Goal: Check status: Check status

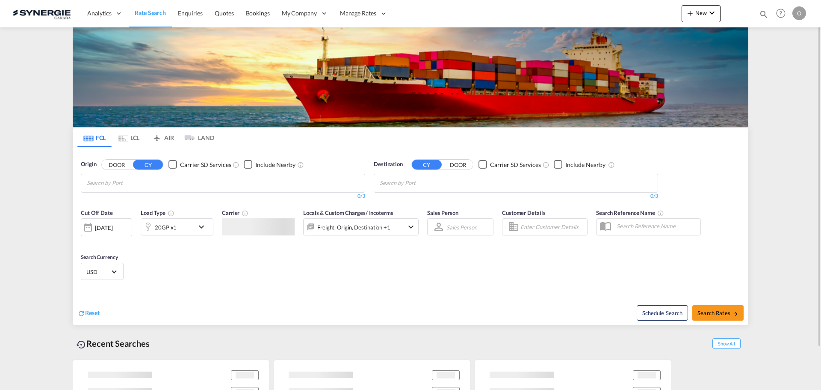
click at [765, 14] on md-icon "icon-magnify" at bounding box center [763, 13] width 9 height 9
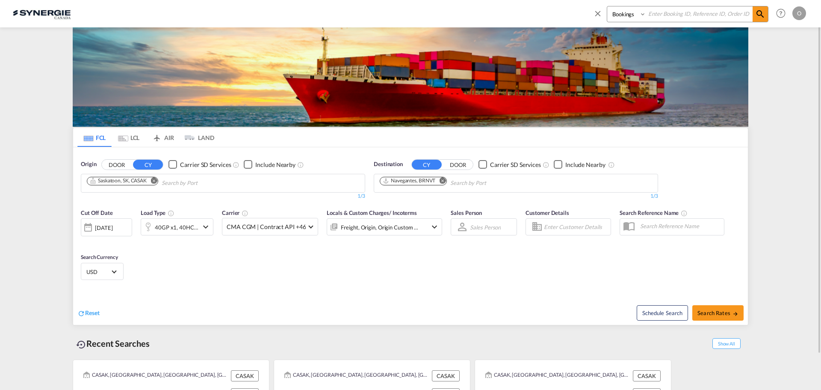
click at [627, 13] on select "Bookings Quotes Enquiries" at bounding box center [627, 13] width 41 height 15
select select "Quotes"
click at [607, 6] on select "Bookings Quotes Enquiries" at bounding box center [627, 13] width 41 height 15
click at [662, 15] on input at bounding box center [699, 13] width 106 height 15
paste input "SYC000015262"
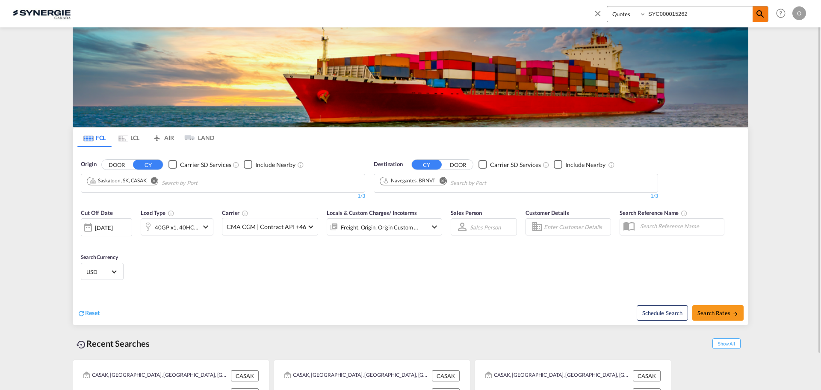
type input "SYC000015262"
click at [758, 15] on md-icon "icon-magnify" at bounding box center [760, 14] width 10 height 10
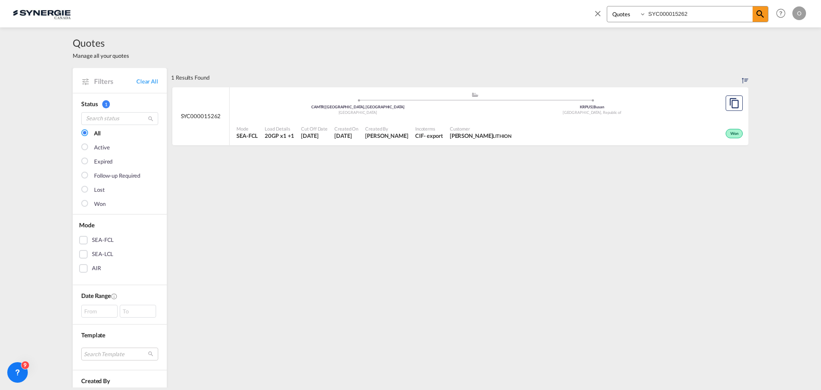
click at [369, 133] on span "[PERSON_NAME]" at bounding box center [386, 136] width 43 height 8
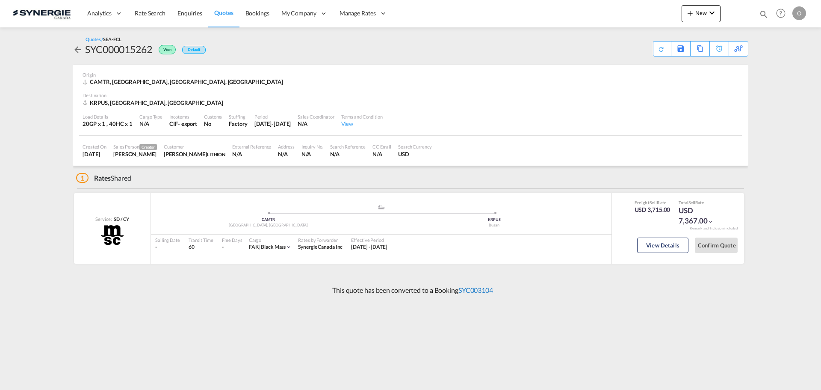
click at [471, 290] on link "SYC003104" at bounding box center [475, 290] width 35 height 8
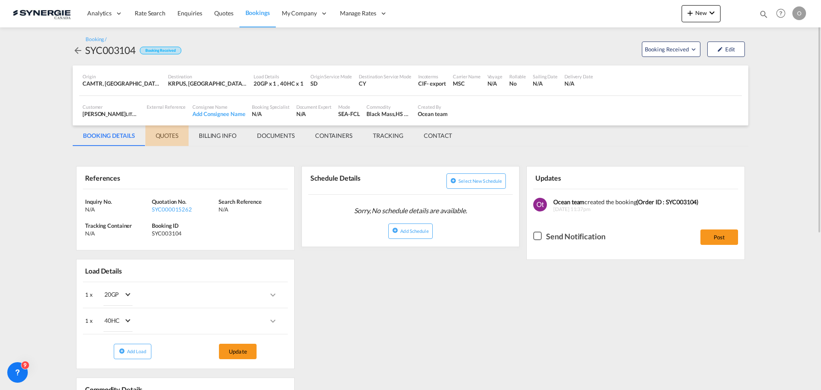
click at [163, 133] on md-tab-item "QUOTES" at bounding box center [166, 135] width 43 height 21
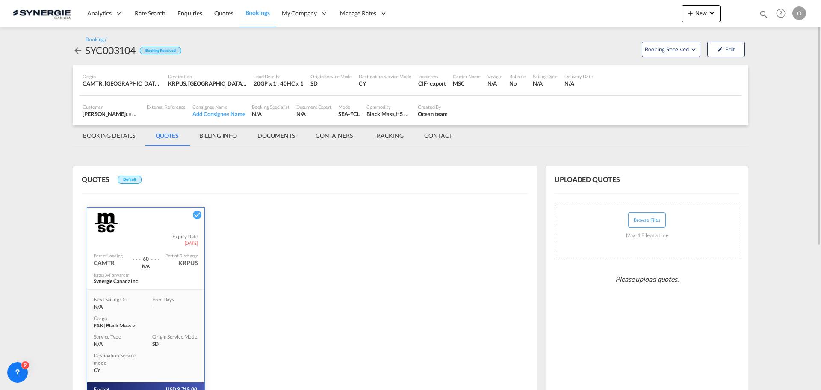
scroll to position [122, 0]
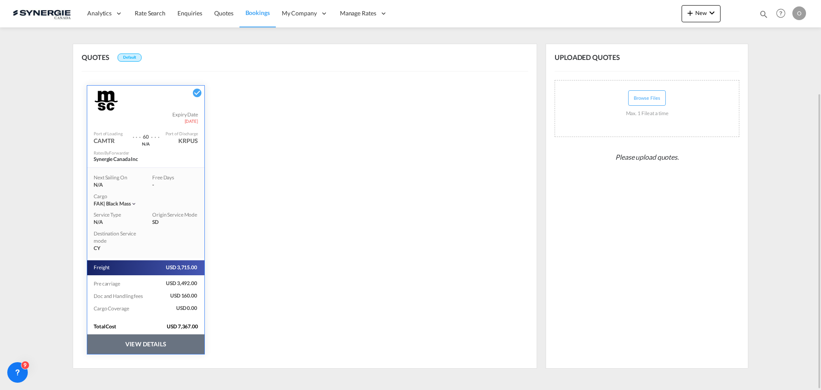
click at [167, 341] on button "VIEW DETAILS" at bounding box center [145, 344] width 117 height 20
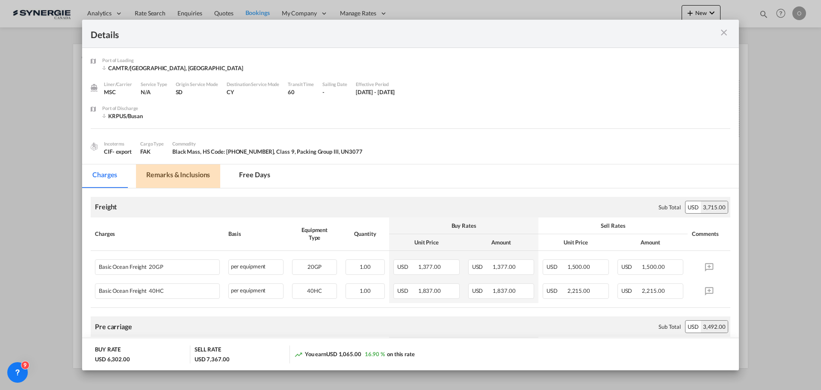
click at [174, 177] on md-tab-item "Remarks & Inclusions" at bounding box center [178, 176] width 84 height 24
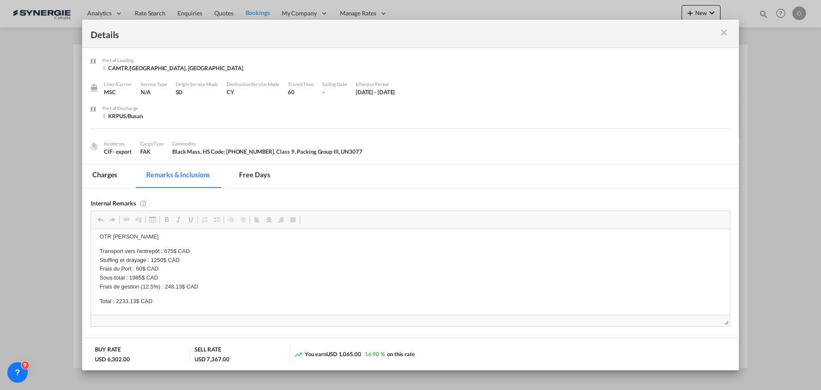
scroll to position [128, 0]
